Goal: Task Accomplishment & Management: Complete application form

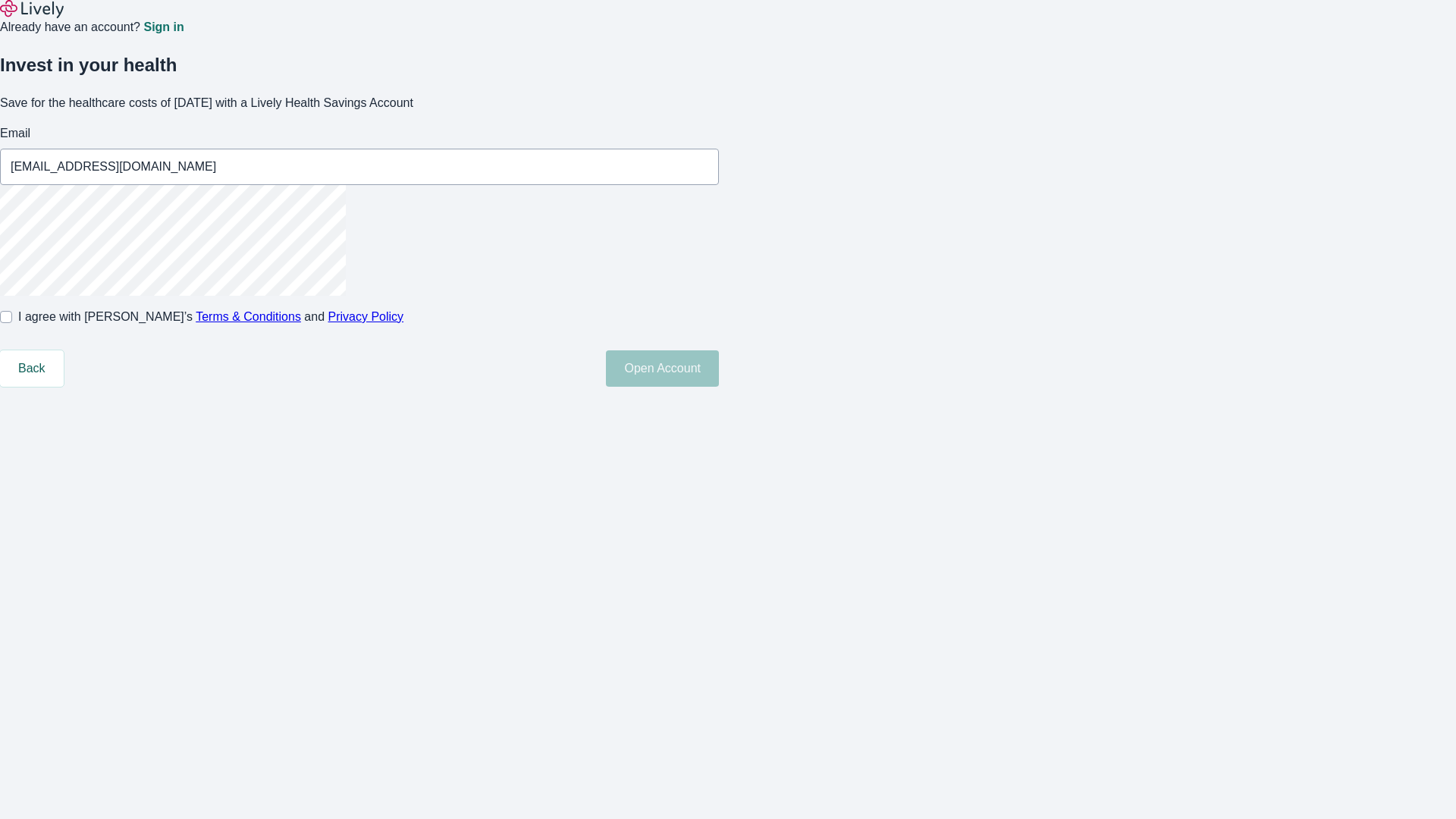
click at [12, 323] on input "I agree with Lively’s Terms & Conditions and Privacy Policy" at bounding box center [6, 317] width 12 height 12
checkbox input "true"
click at [718, 387] on button "Open Account" at bounding box center [663, 369] width 113 height 36
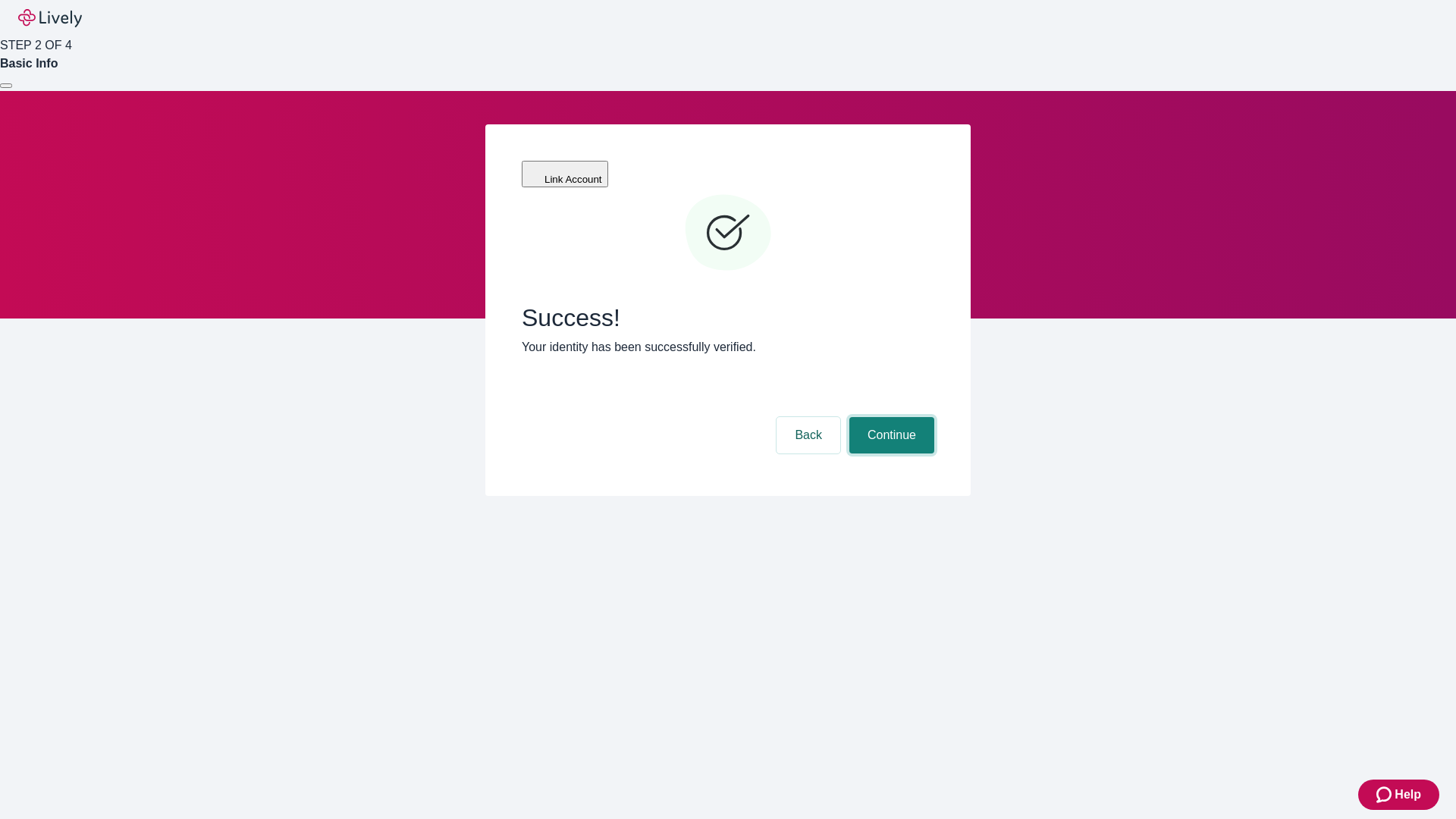
click at [889, 417] on button "Continue" at bounding box center [891, 435] width 85 height 36
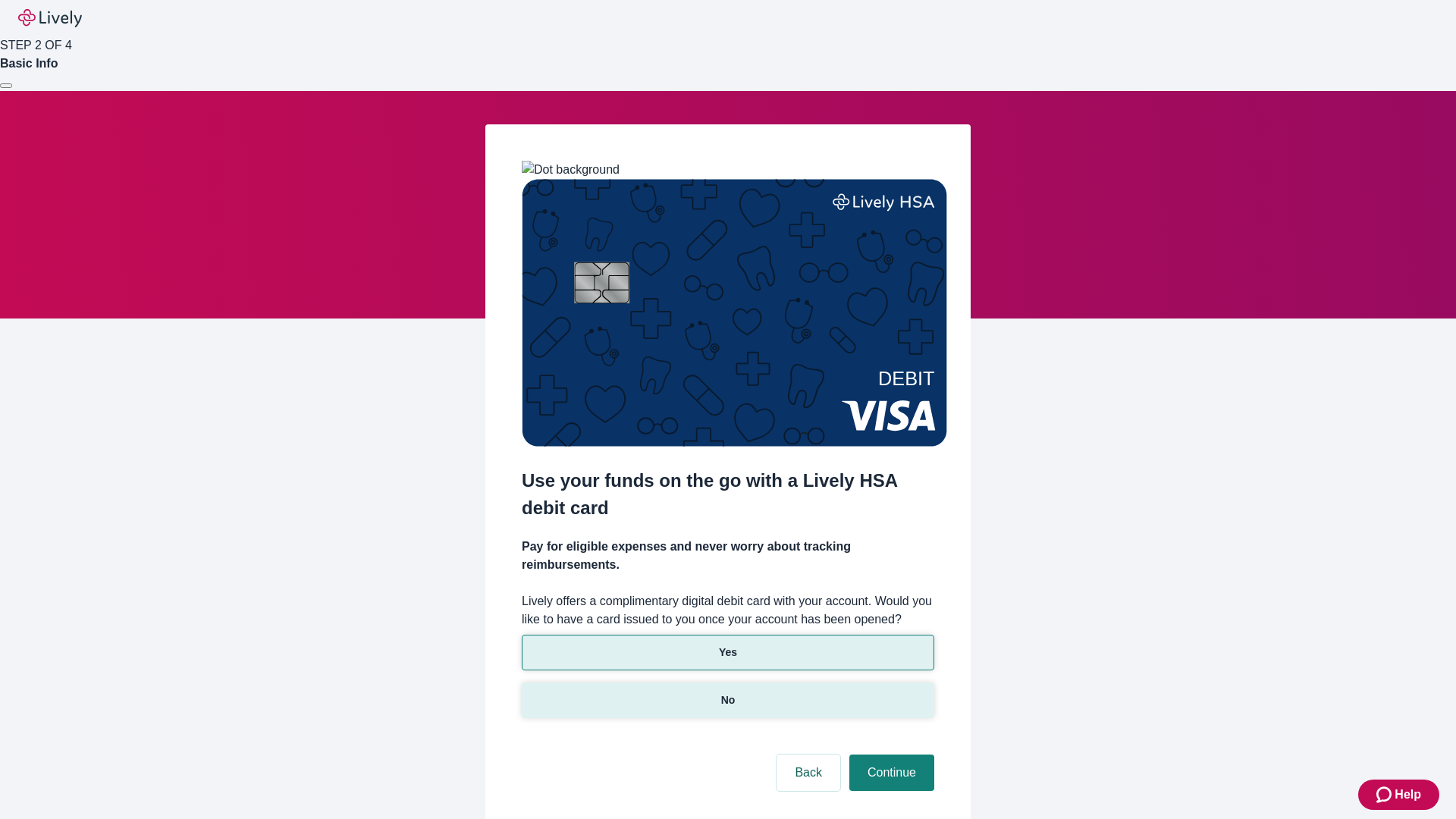
click at [727, 692] on p "No" at bounding box center [728, 700] width 14 height 16
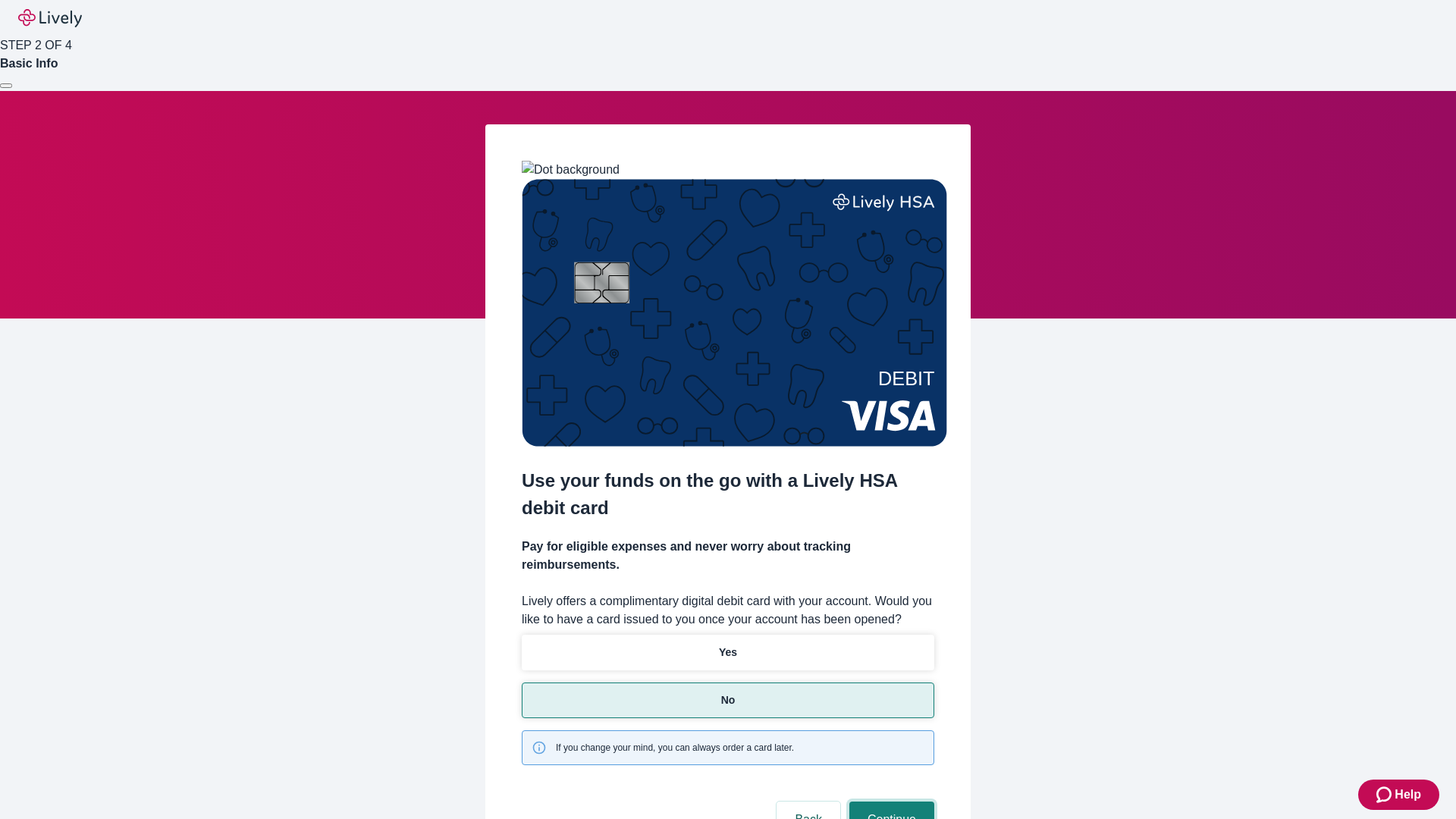
click at [889, 802] on button "Continue" at bounding box center [891, 820] width 85 height 36
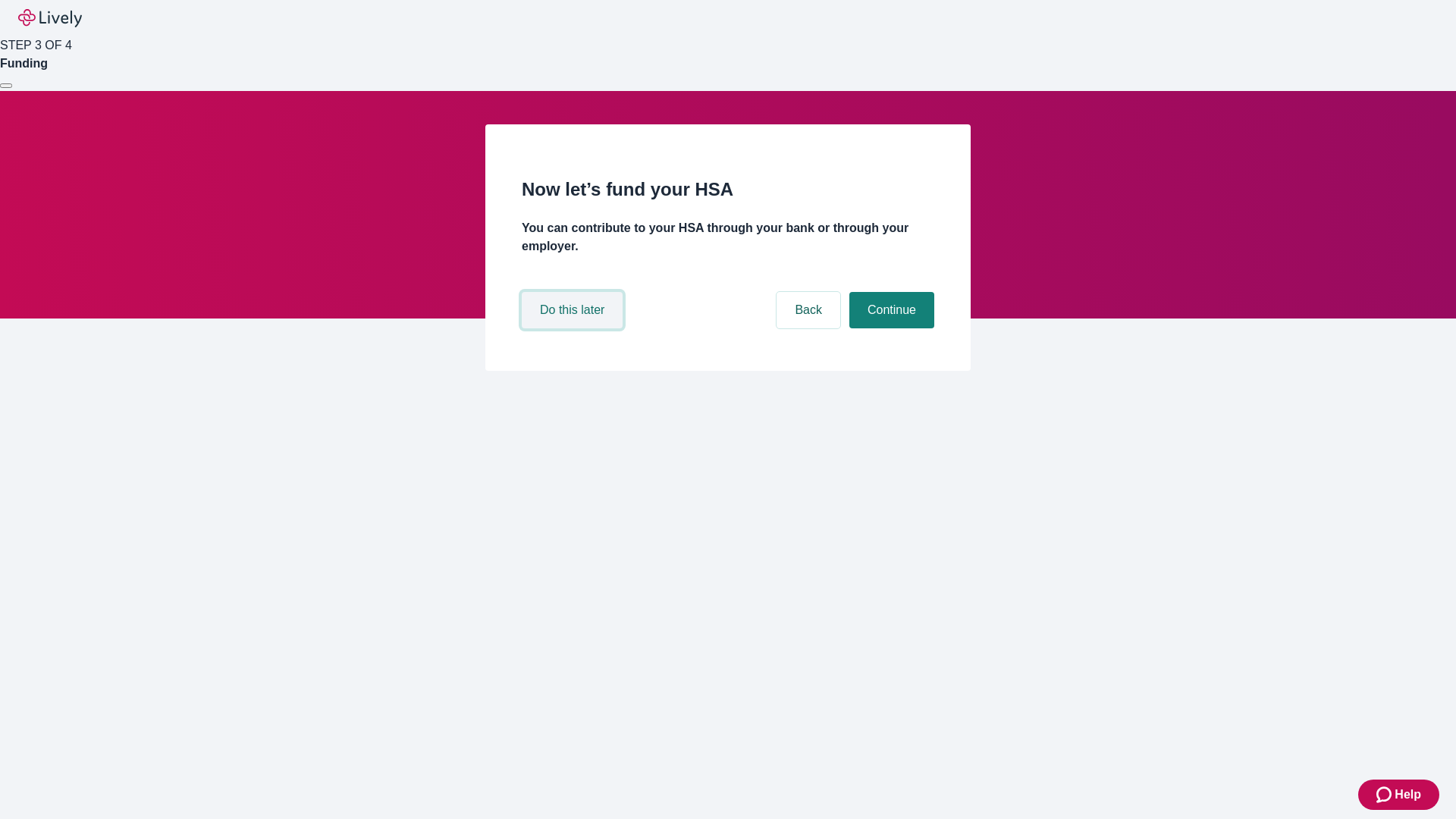
click at [574, 328] on button "Do this later" at bounding box center [571, 310] width 101 height 36
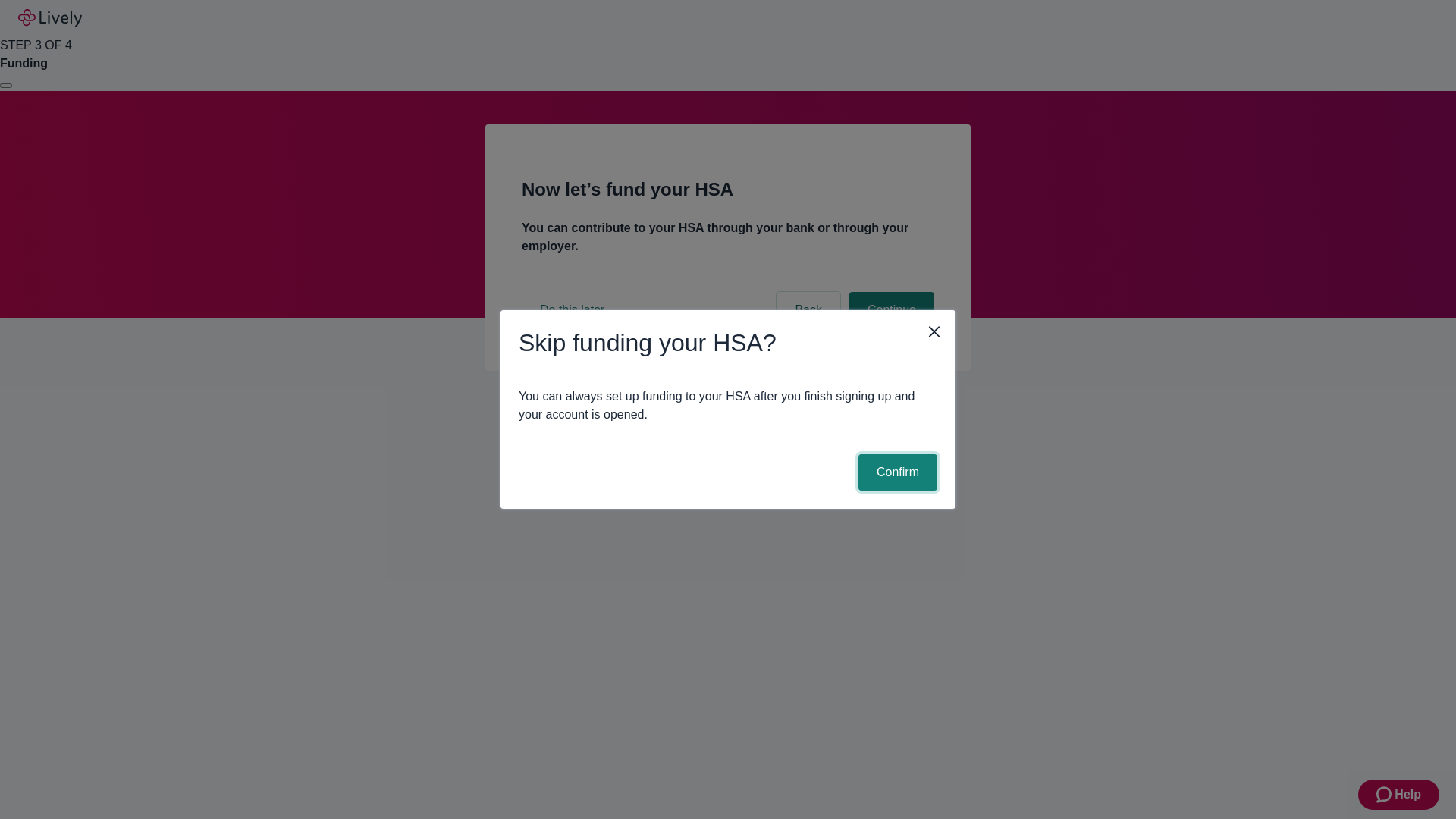
click at [895, 472] on button "Confirm" at bounding box center [898, 472] width 79 height 36
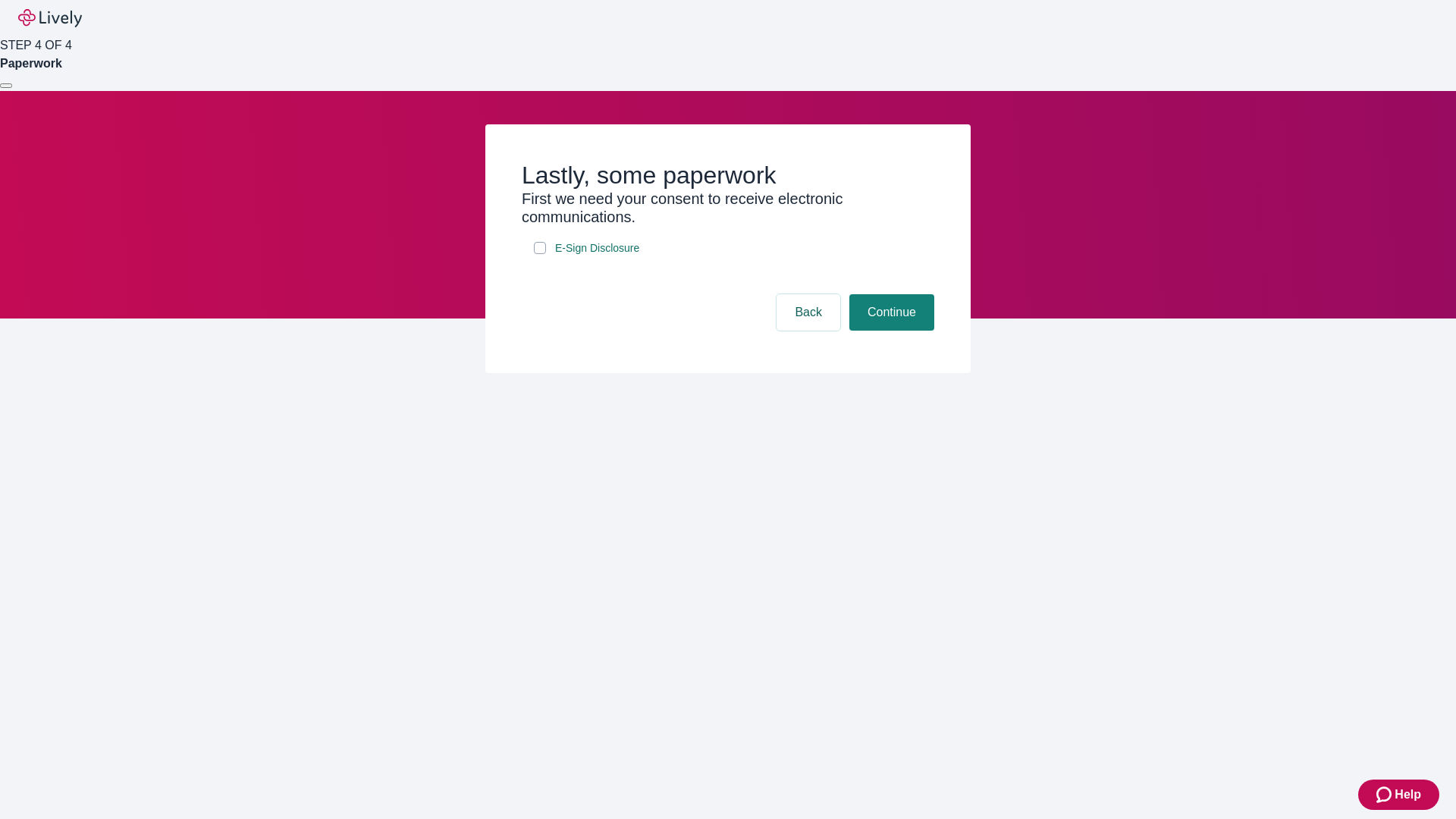
click at [540, 254] on input "E-Sign Disclosure" at bounding box center [540, 248] width 12 height 12
checkbox input "true"
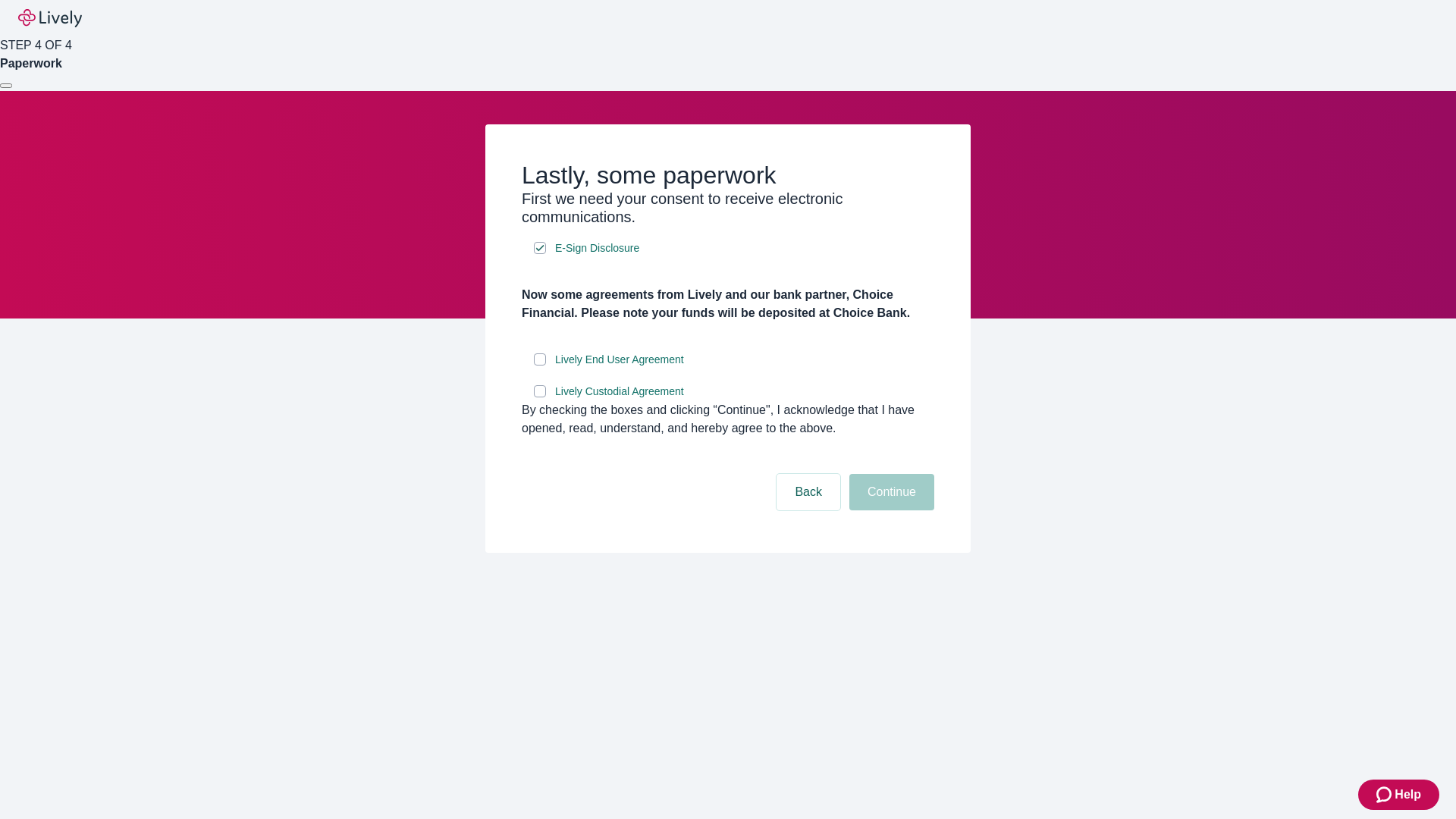
click at [540, 366] on input "Lively End User Agreement" at bounding box center [540, 359] width 12 height 12
checkbox input "true"
click at [540, 397] on input "Lively Custodial Agreement" at bounding box center [540, 391] width 12 height 12
checkbox input "true"
click at [889, 510] on button "Continue" at bounding box center [891, 492] width 85 height 36
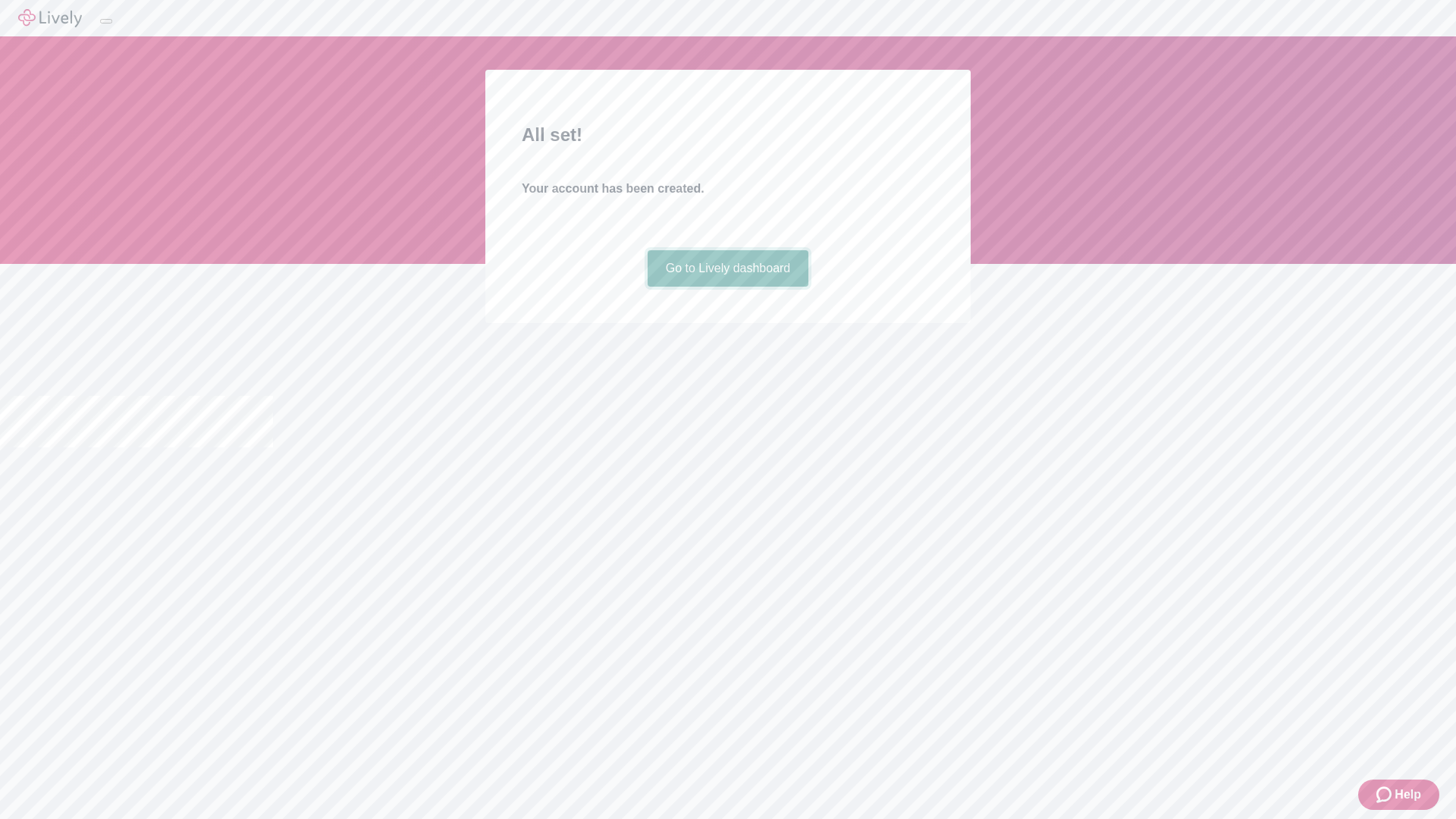
click at [727, 286] on link "Go to Lively dashboard" at bounding box center [728, 269] width 161 height 36
